Goal: Task Accomplishment & Management: Use online tool/utility

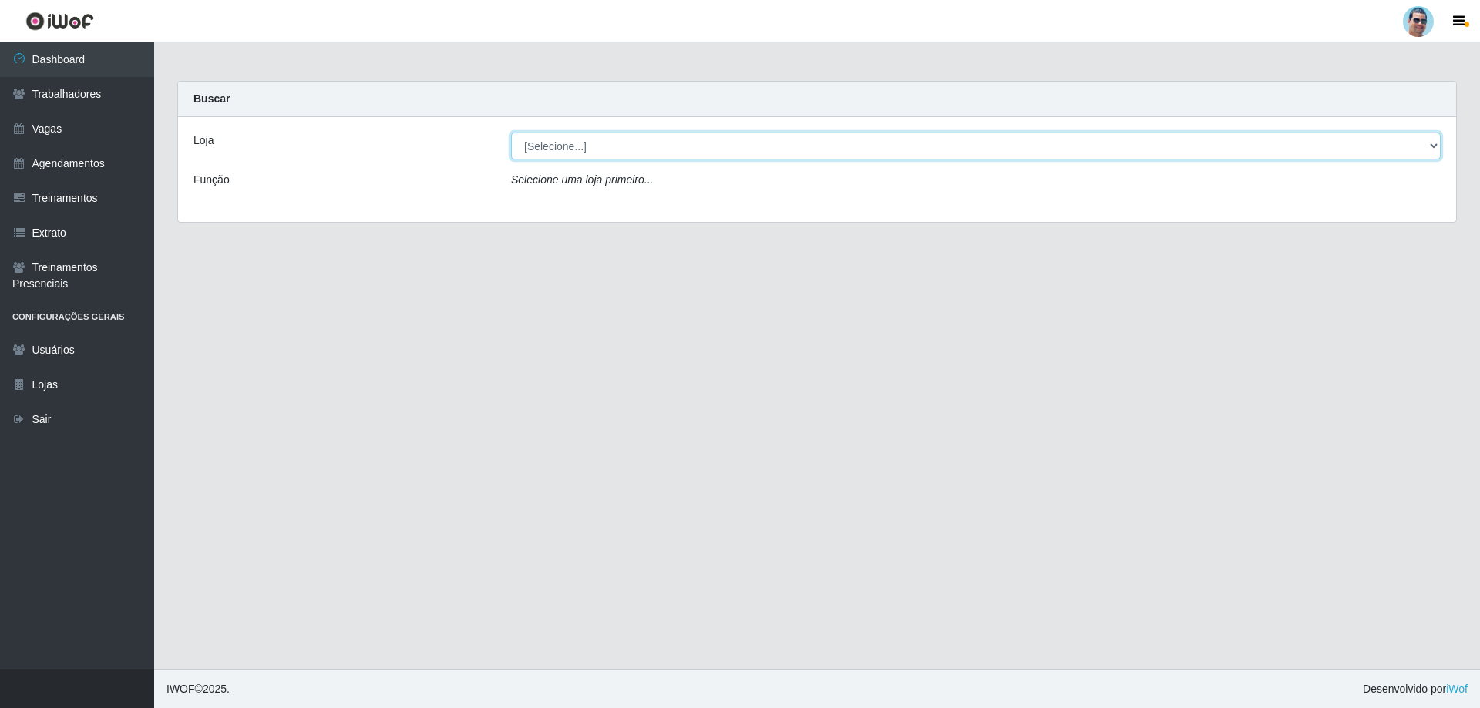
click at [658, 146] on select "[Selecione...] Mercadinho Extrabom" at bounding box center [975, 146] width 929 height 27
select select "175"
click at [511, 133] on select "[Selecione...] Mercadinho Extrabom" at bounding box center [975, 146] width 929 height 27
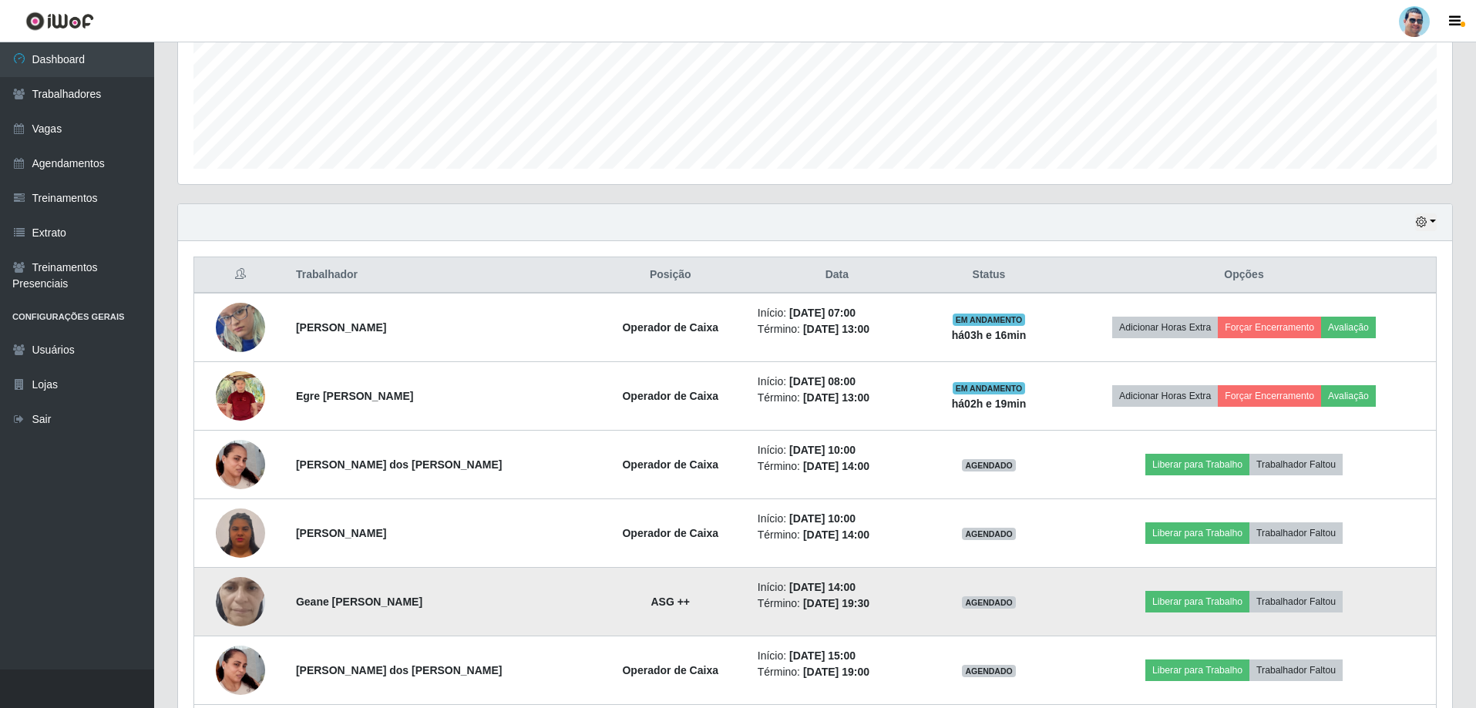
scroll to position [385, 0]
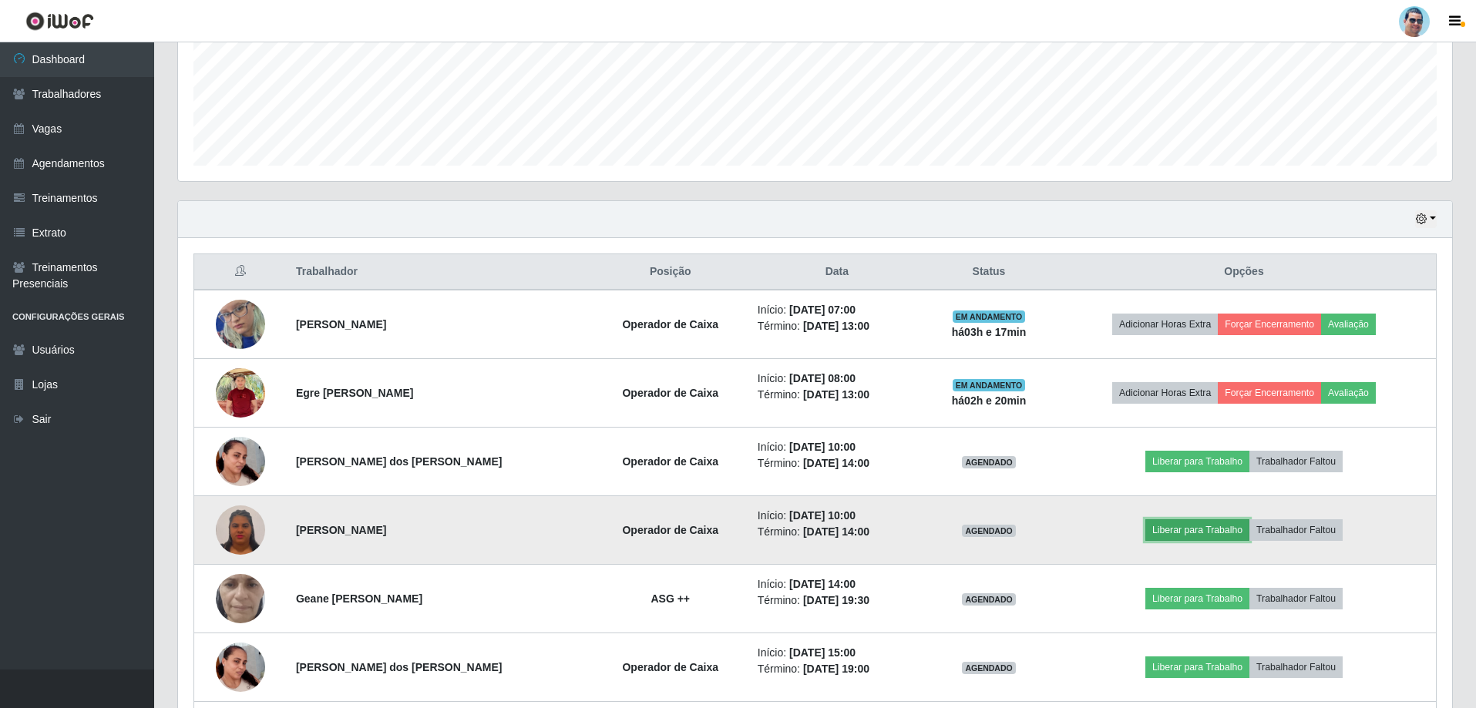
click at [1223, 526] on button "Liberar para Trabalho" at bounding box center [1197, 530] width 104 height 22
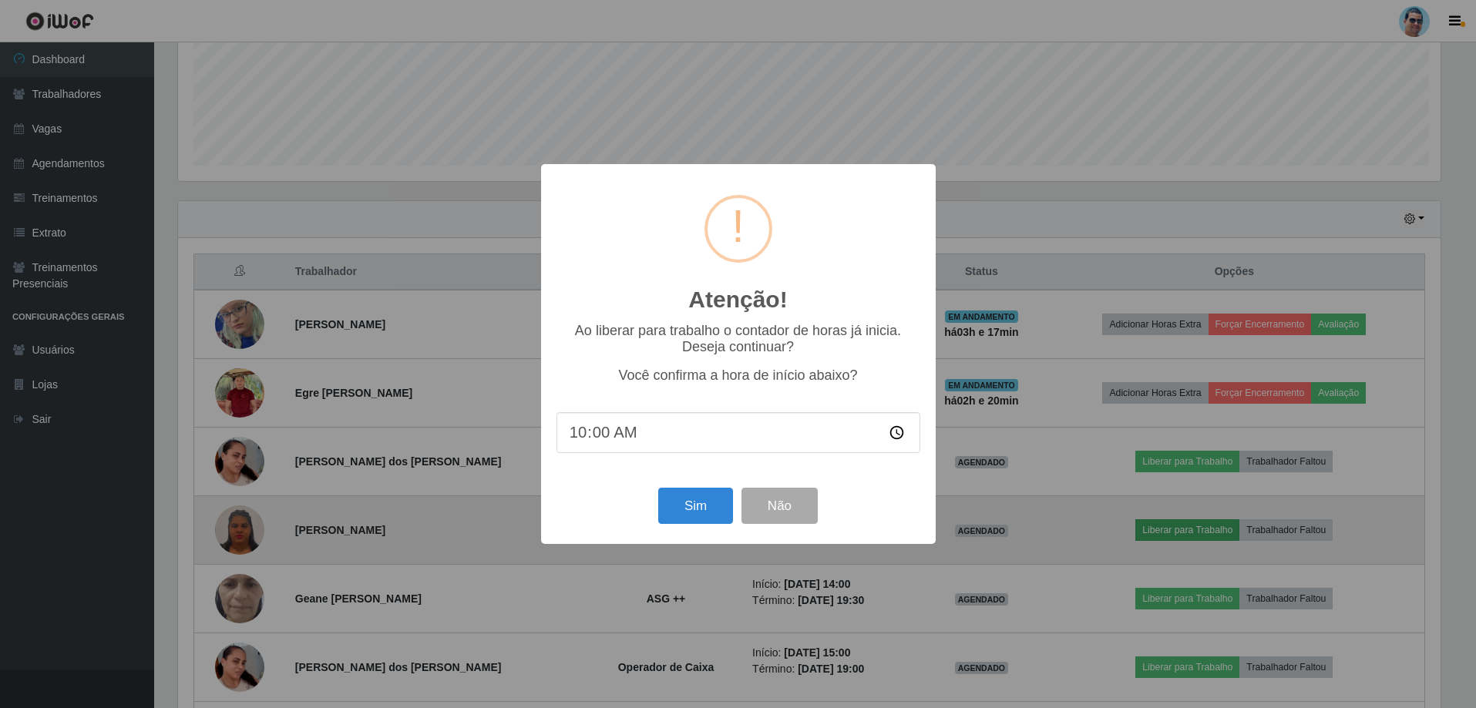
scroll to position [320, 1266]
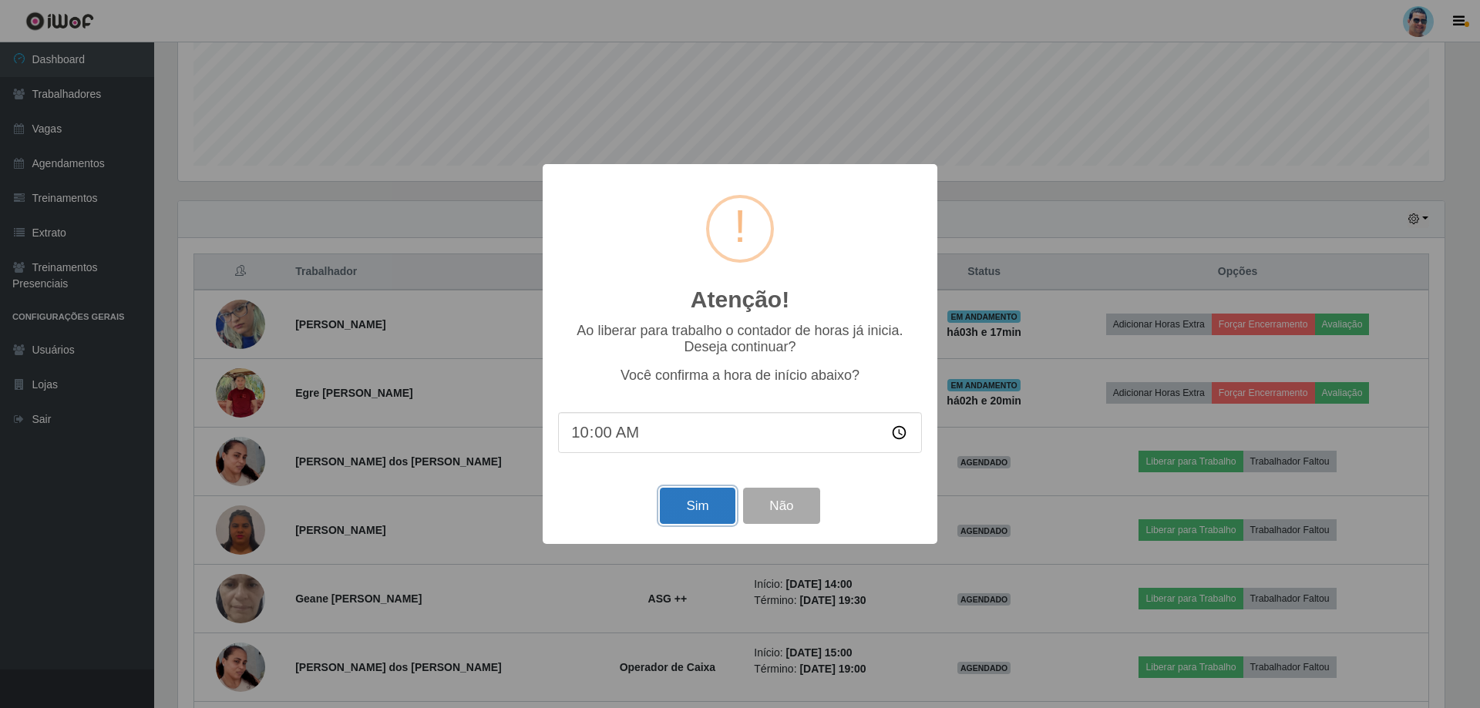
click at [696, 505] on button "Sim" at bounding box center [697, 506] width 75 height 36
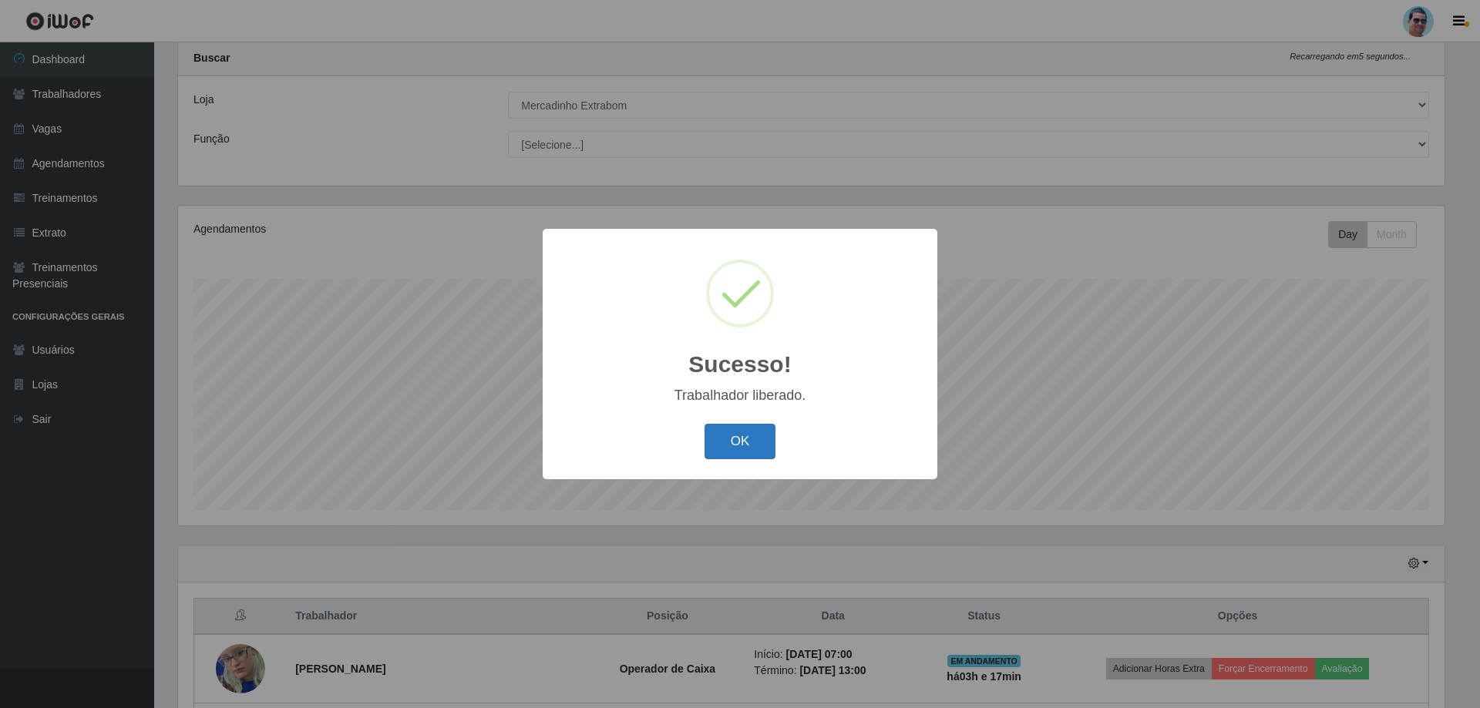
click at [713, 436] on button "OK" at bounding box center [740, 442] width 72 height 36
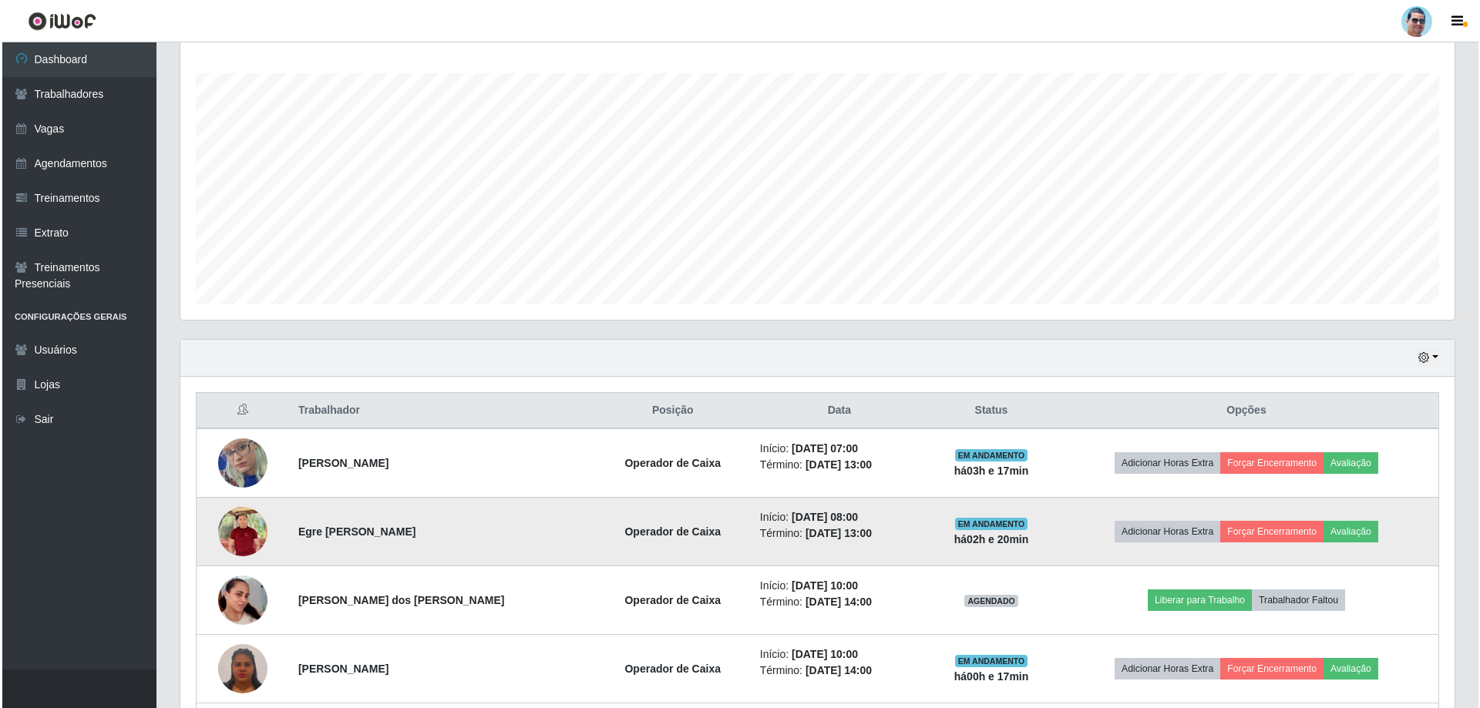
scroll to position [272, 0]
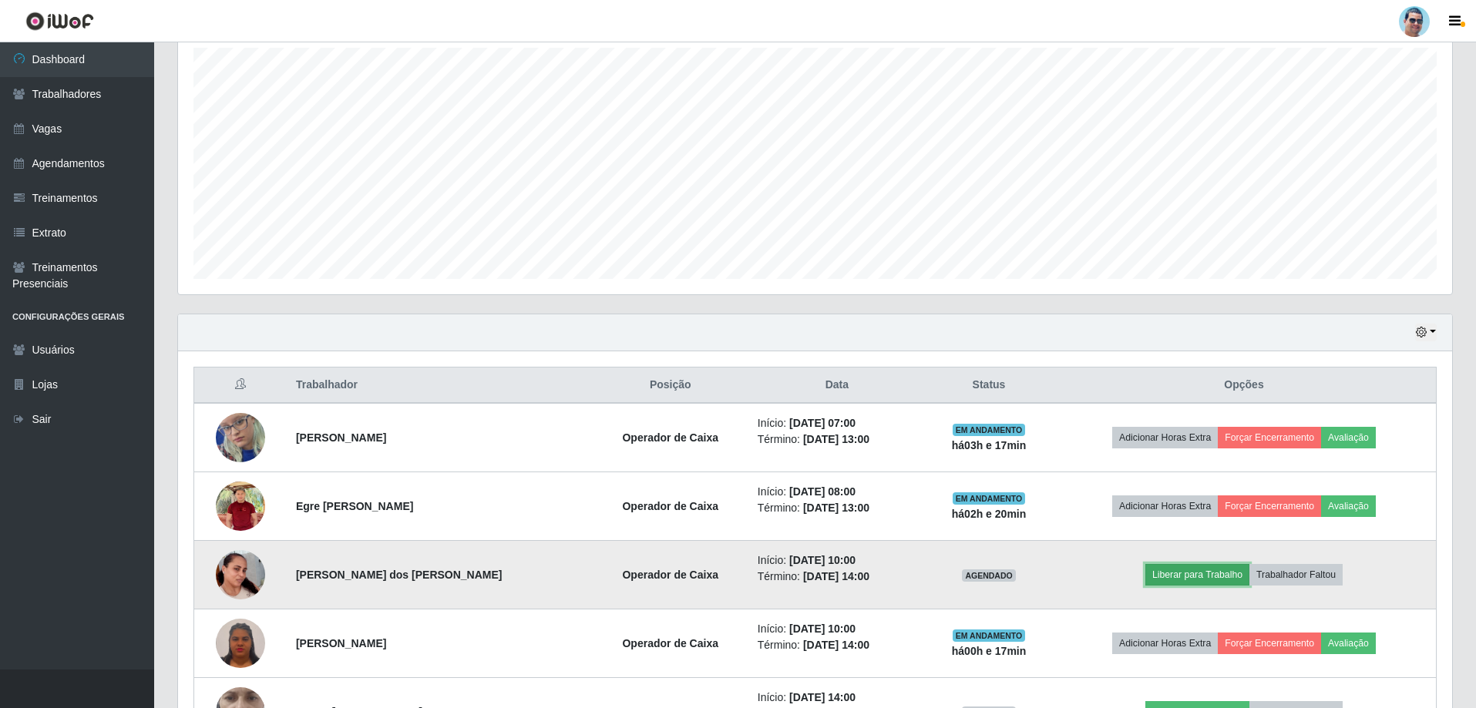
click at [1175, 579] on button "Liberar para Trabalho" at bounding box center [1197, 575] width 104 height 22
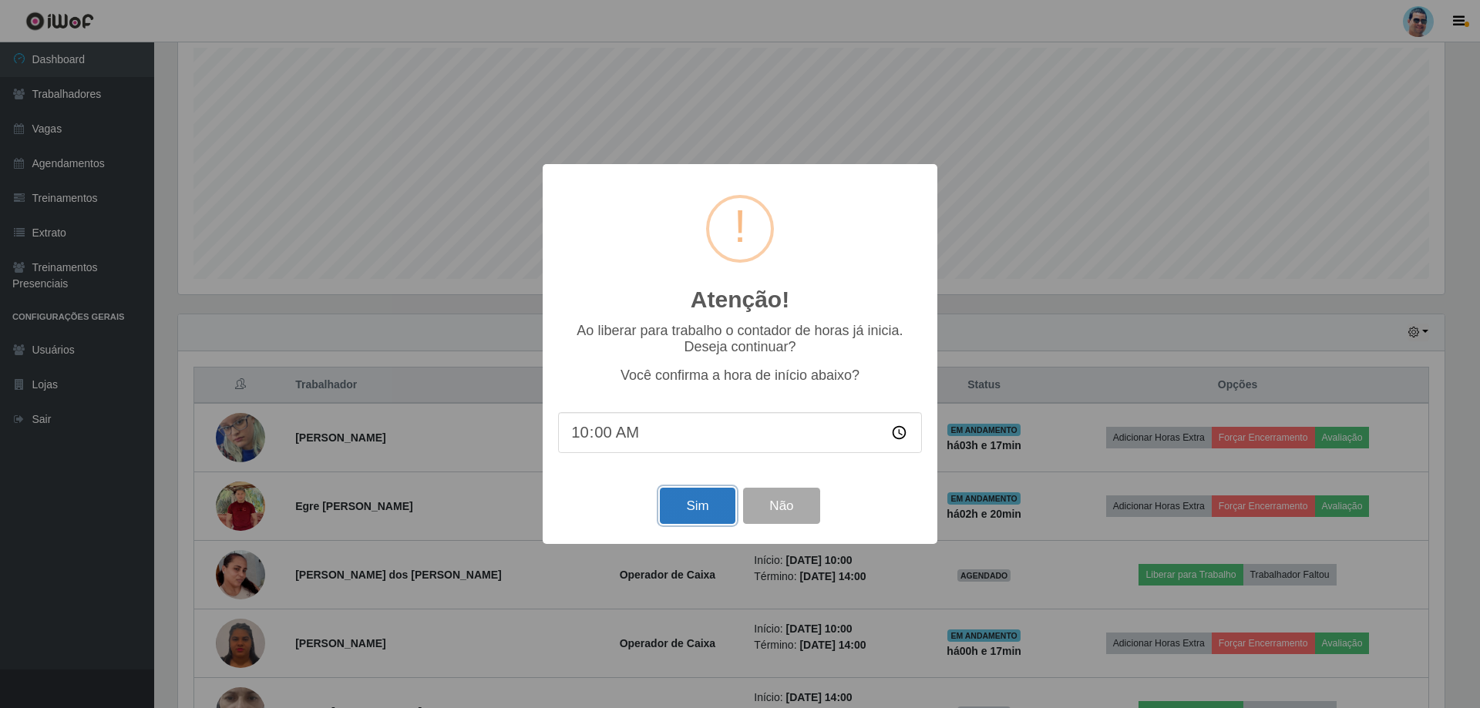
click at [689, 520] on button "Sim" at bounding box center [697, 506] width 75 height 36
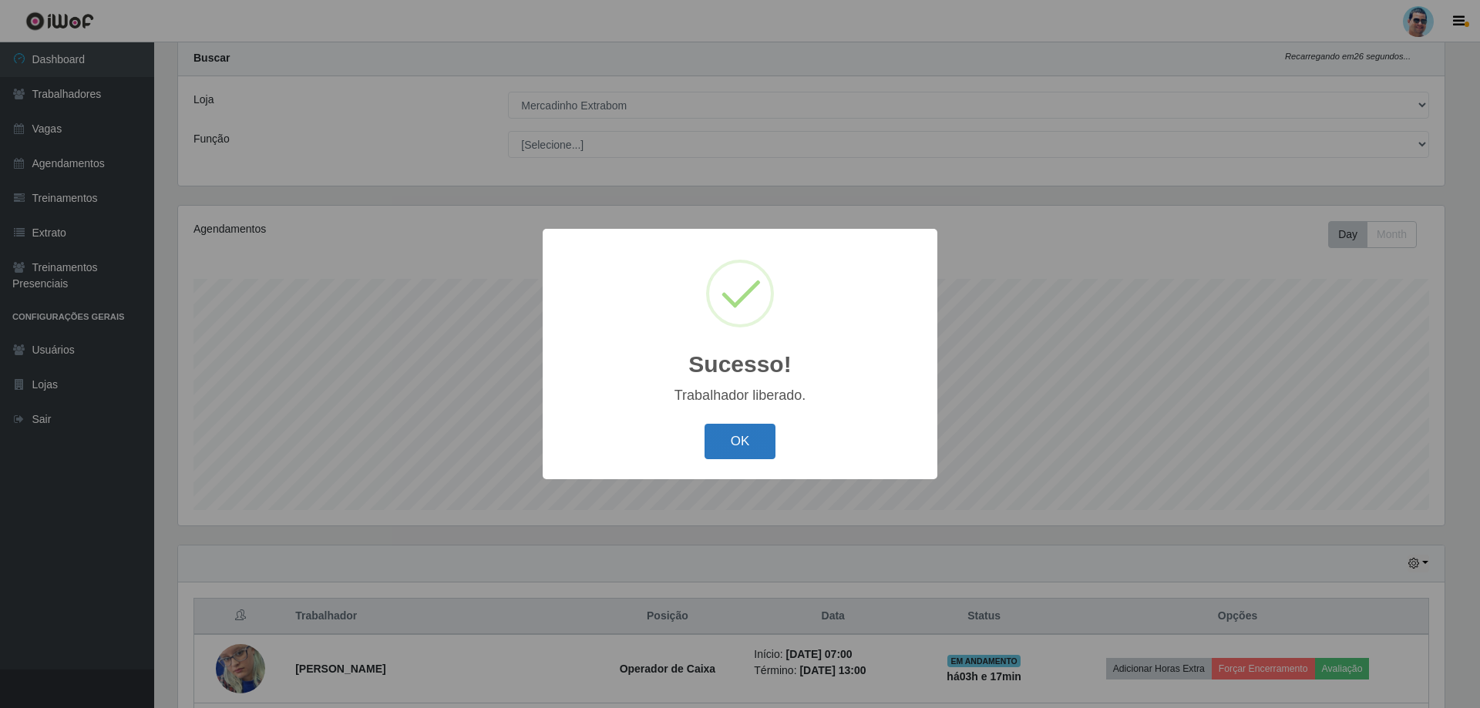
click at [713, 455] on button "OK" at bounding box center [740, 442] width 72 height 36
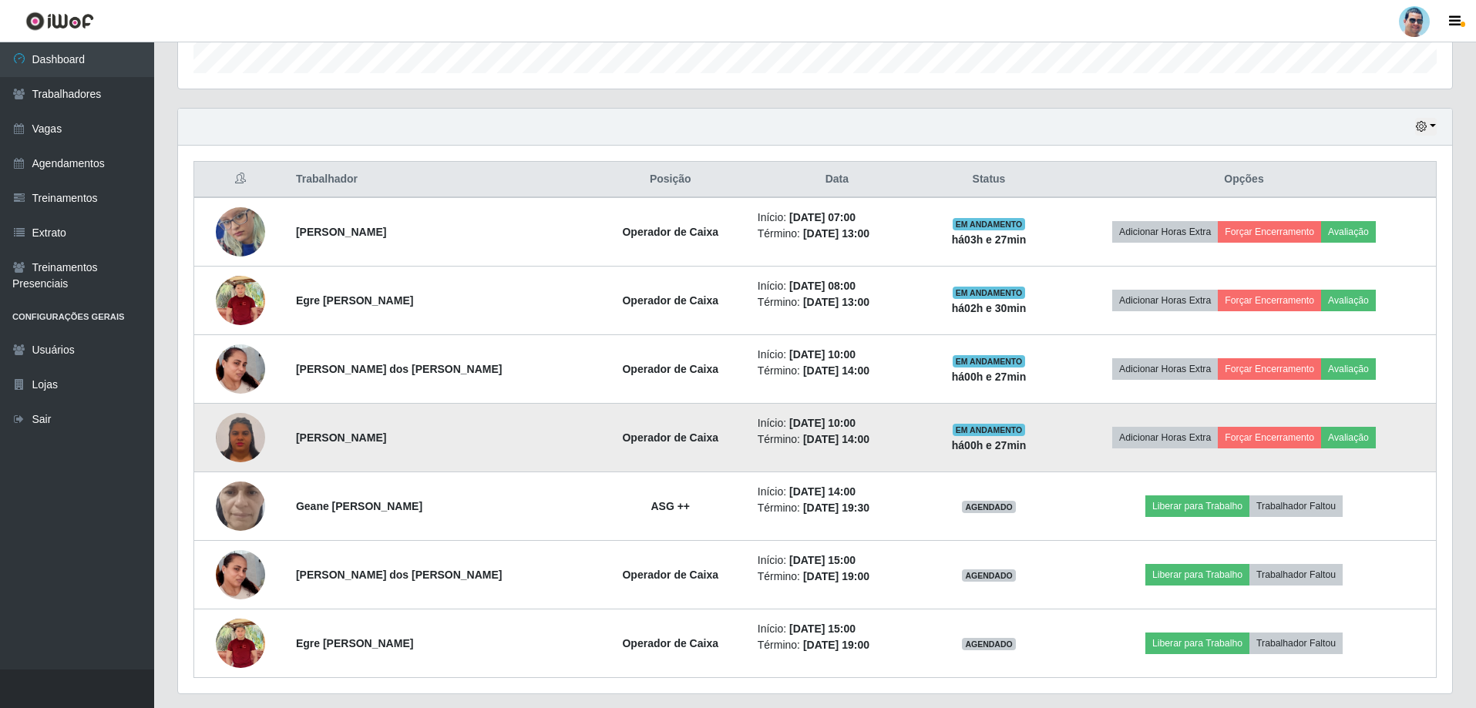
scroll to position [521, 0]
